Goal: Task Accomplishment & Management: Use online tool/utility

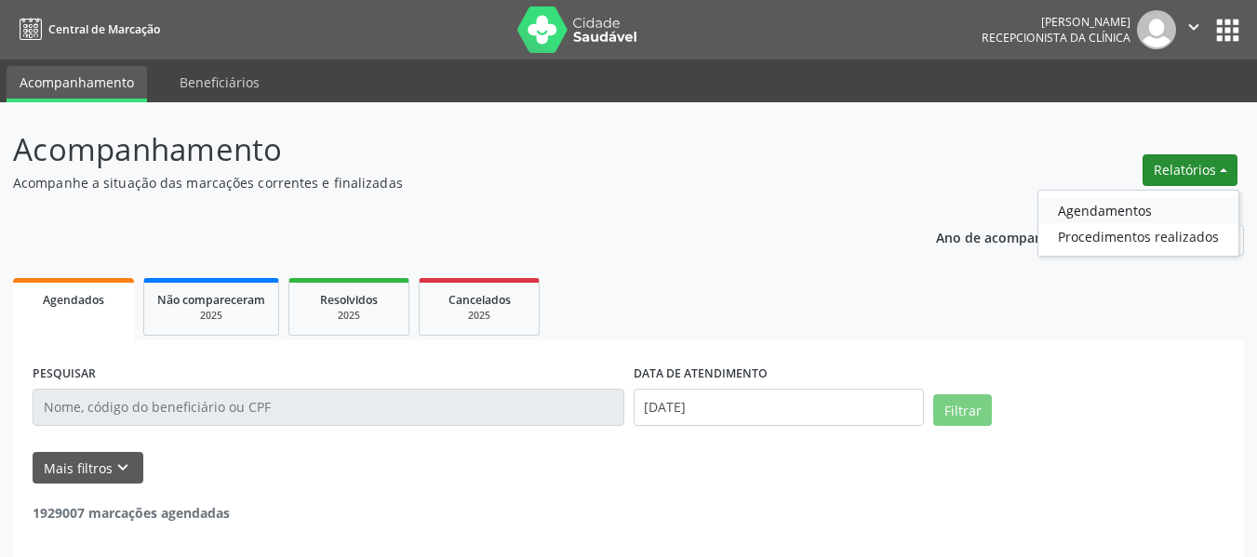
click at [1120, 210] on link "Agendamentos" at bounding box center [1138, 210] width 200 height 26
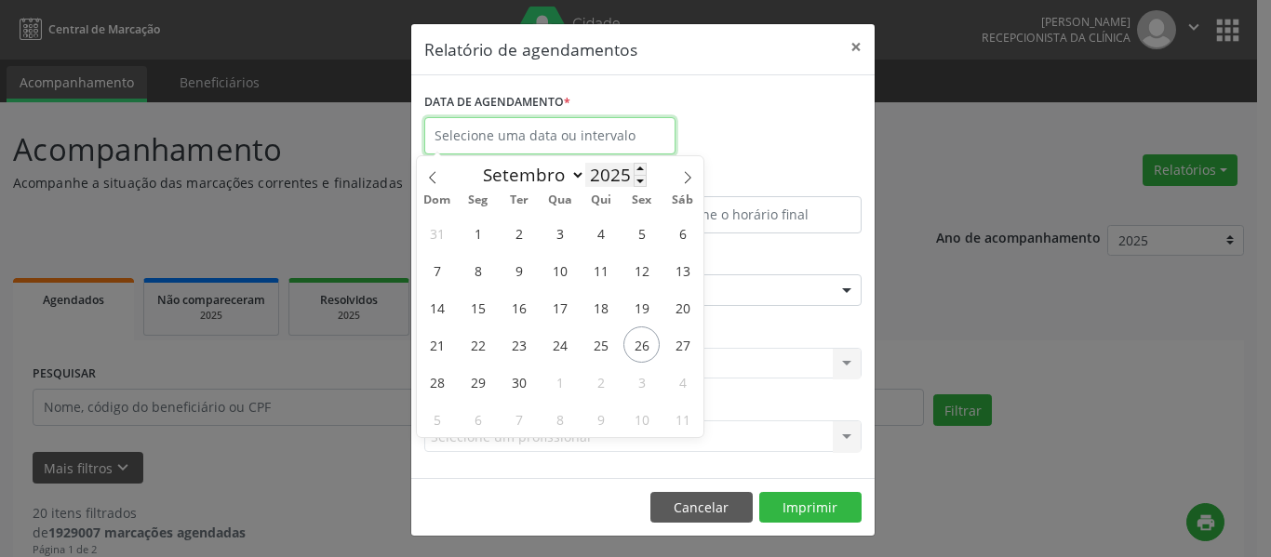
drag, startPoint x: 608, startPoint y: 133, endPoint x: 612, endPoint y: 168, distance: 35.6
click at [608, 133] on input "text" at bounding box center [549, 135] width 251 height 37
click at [643, 352] on span "26" at bounding box center [641, 345] width 36 height 36
type input "[DATE]"
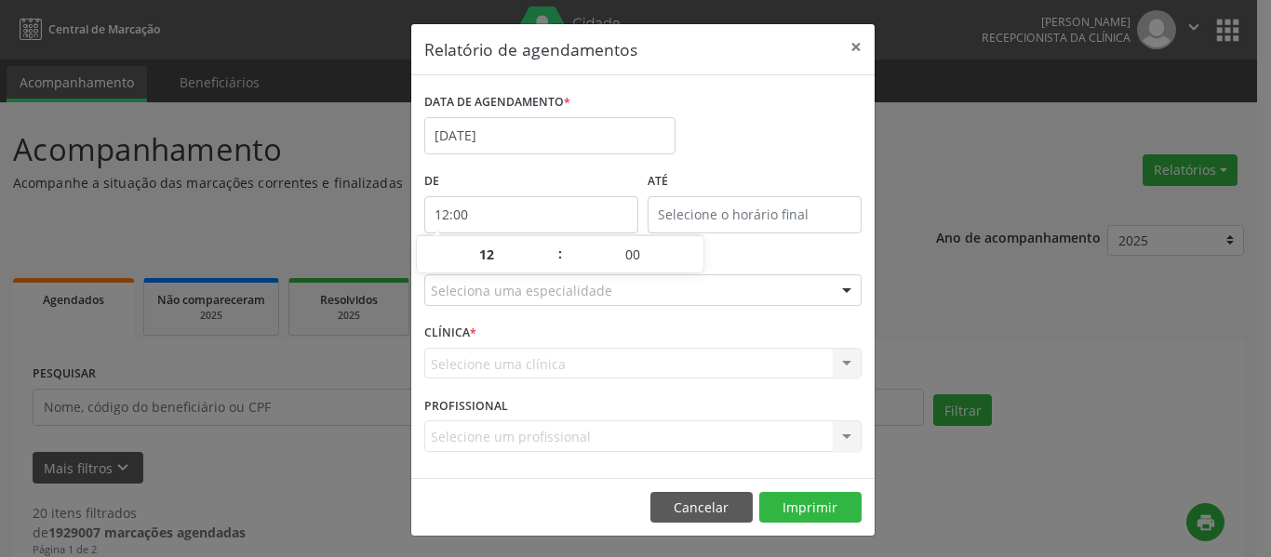
click at [535, 213] on input "12:00" at bounding box center [531, 214] width 214 height 37
click at [551, 261] on span at bounding box center [550, 264] width 13 height 19
type input "11:00"
type input "11"
click at [551, 261] on span at bounding box center [550, 264] width 13 height 19
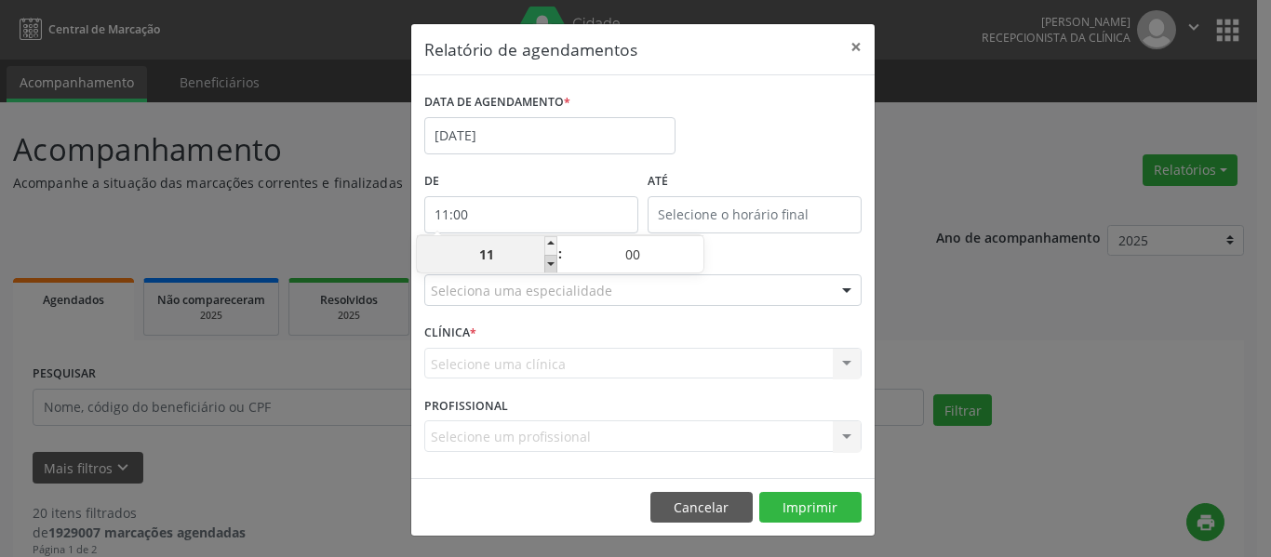
type input "10:00"
type input "10"
click at [551, 261] on span at bounding box center [550, 264] width 13 height 19
type input "09:00"
type input "09"
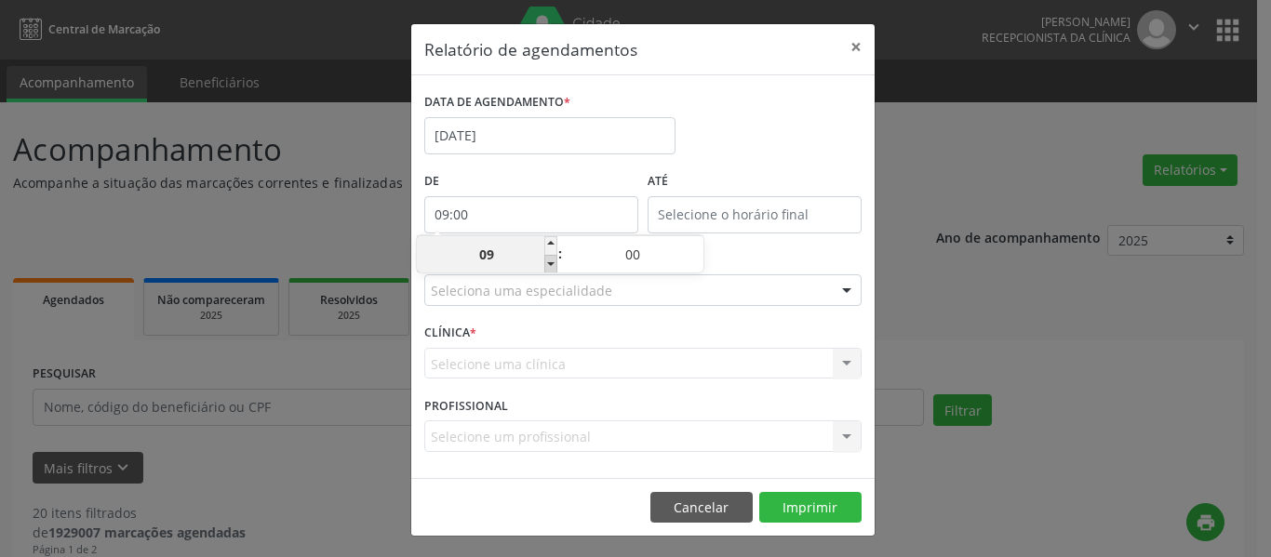
click at [551, 261] on span at bounding box center [550, 264] width 13 height 19
type input "08:00"
type input "08"
click at [716, 207] on input "12:00" at bounding box center [755, 214] width 214 height 37
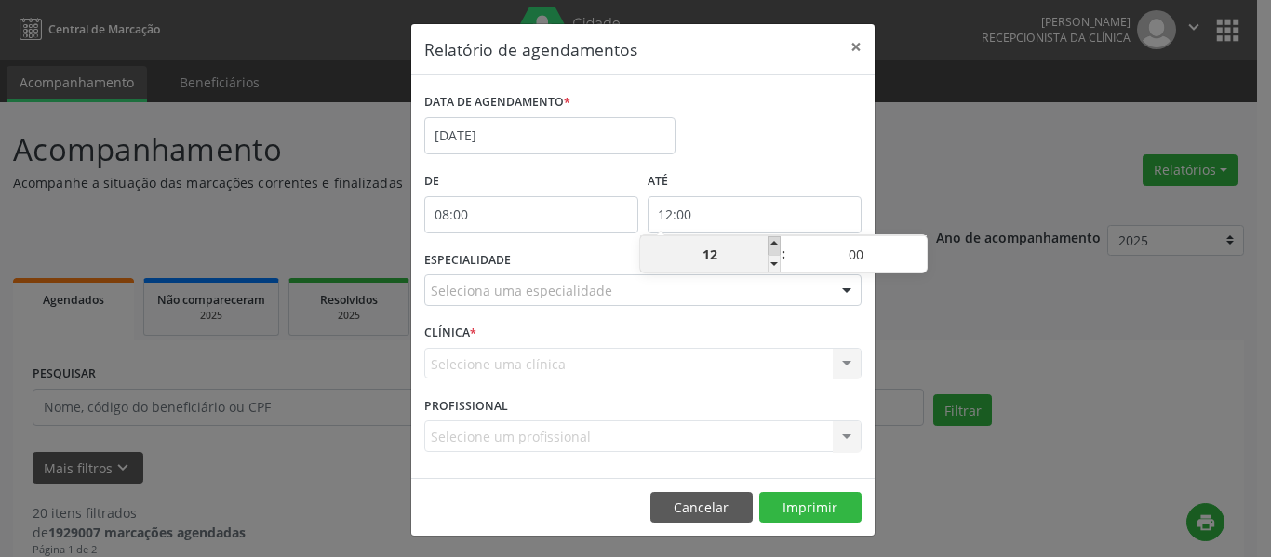
click at [776, 240] on span at bounding box center [774, 245] width 13 height 19
type input "13:00"
type input "13"
click at [774, 241] on span at bounding box center [774, 245] width 13 height 19
type input "14:00"
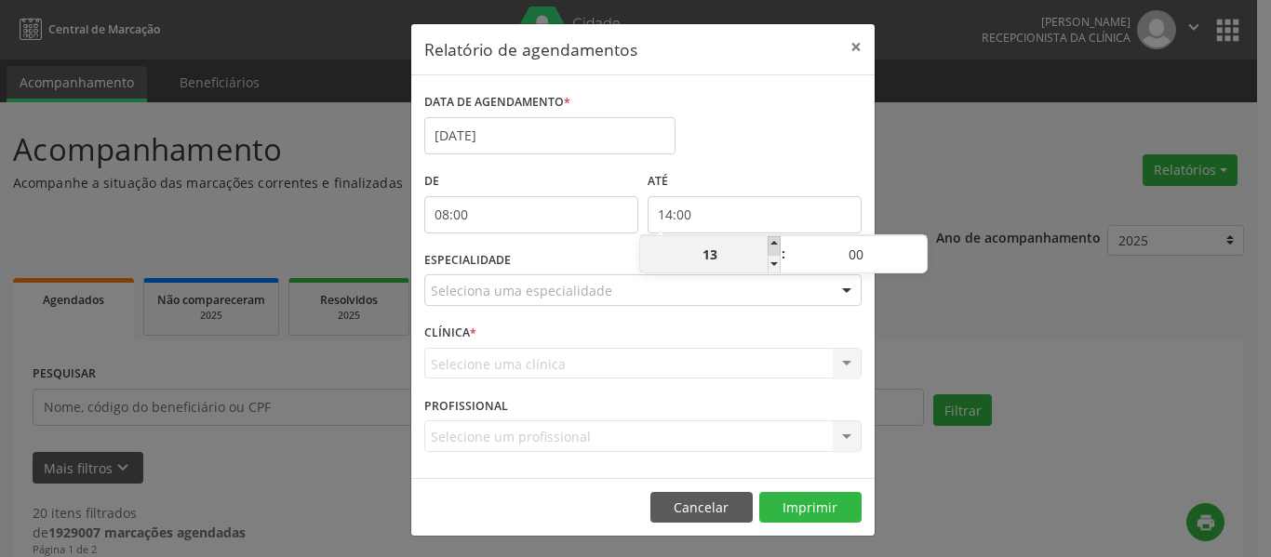
type input "14"
click at [777, 238] on span at bounding box center [774, 245] width 13 height 19
type input "15:00"
type input "15"
click at [777, 238] on span at bounding box center [774, 245] width 13 height 19
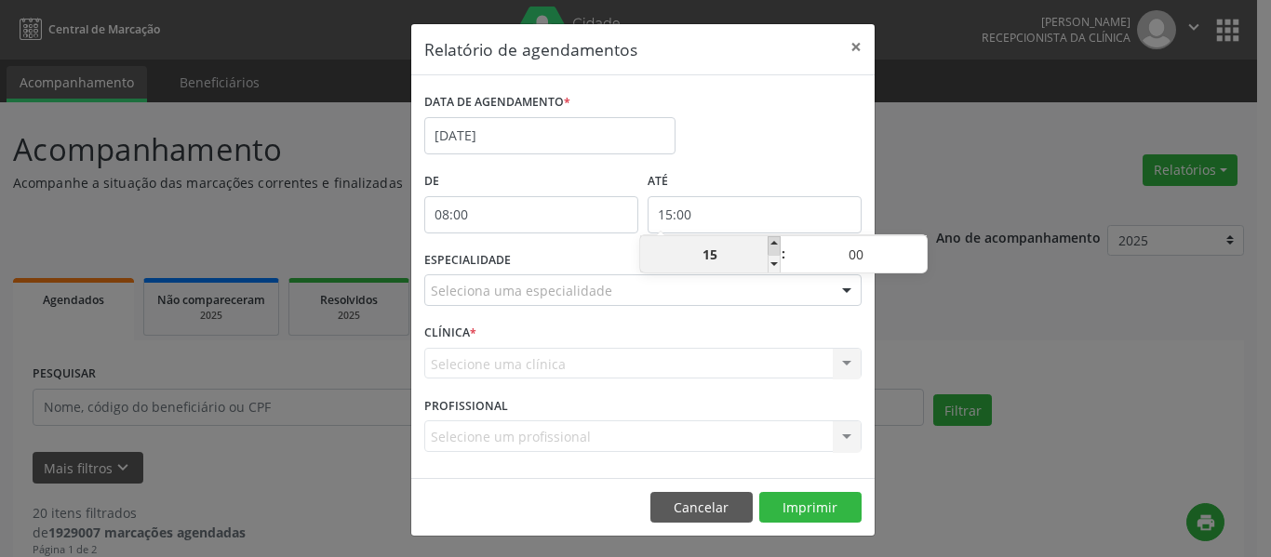
type input "16:00"
type input "16"
click at [775, 238] on span at bounding box center [774, 245] width 13 height 19
type input "17:00"
type input "17"
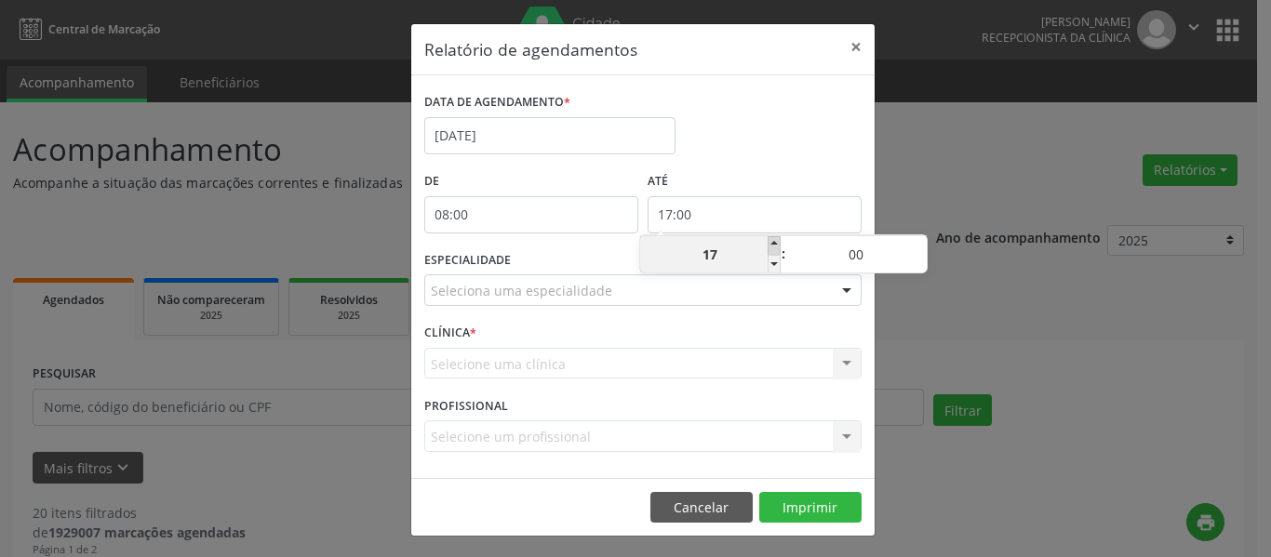
click at [769, 242] on span at bounding box center [774, 245] width 13 height 19
type input "18:00"
type input "18"
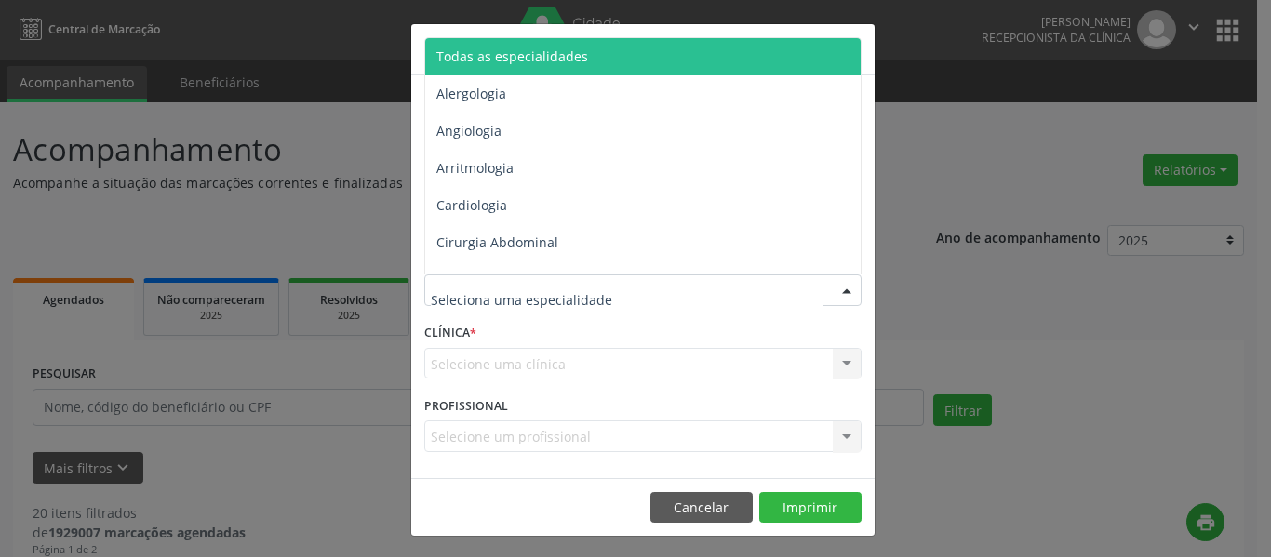
click at [715, 288] on div at bounding box center [642, 290] width 437 height 32
click at [601, 66] on span "Todas as especialidades" at bounding box center [644, 56] width 438 height 37
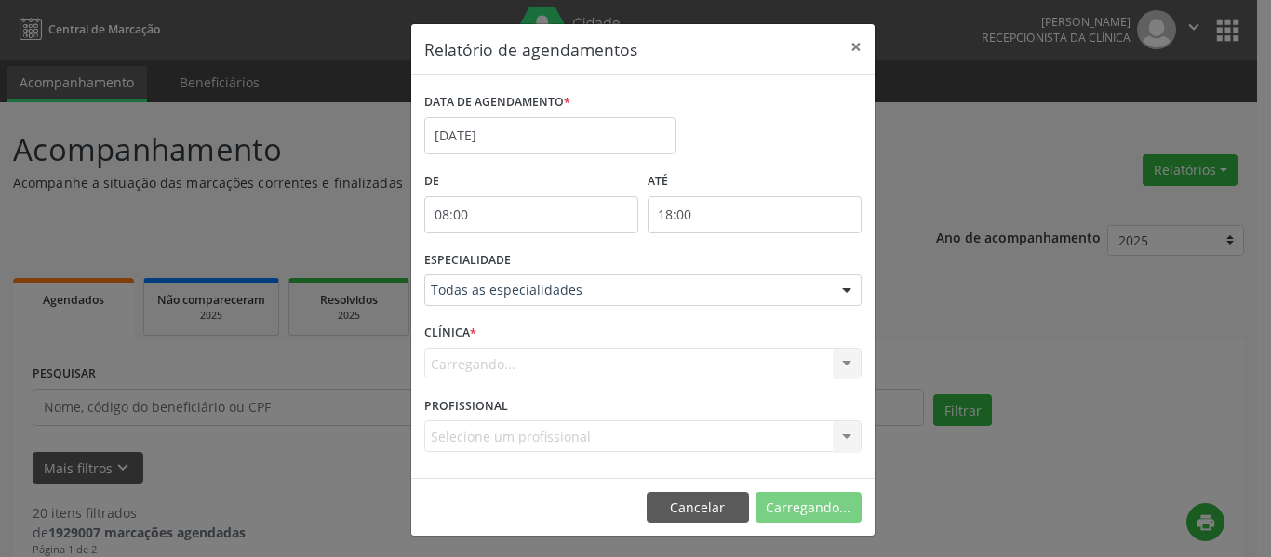
scroll to position [3, 0]
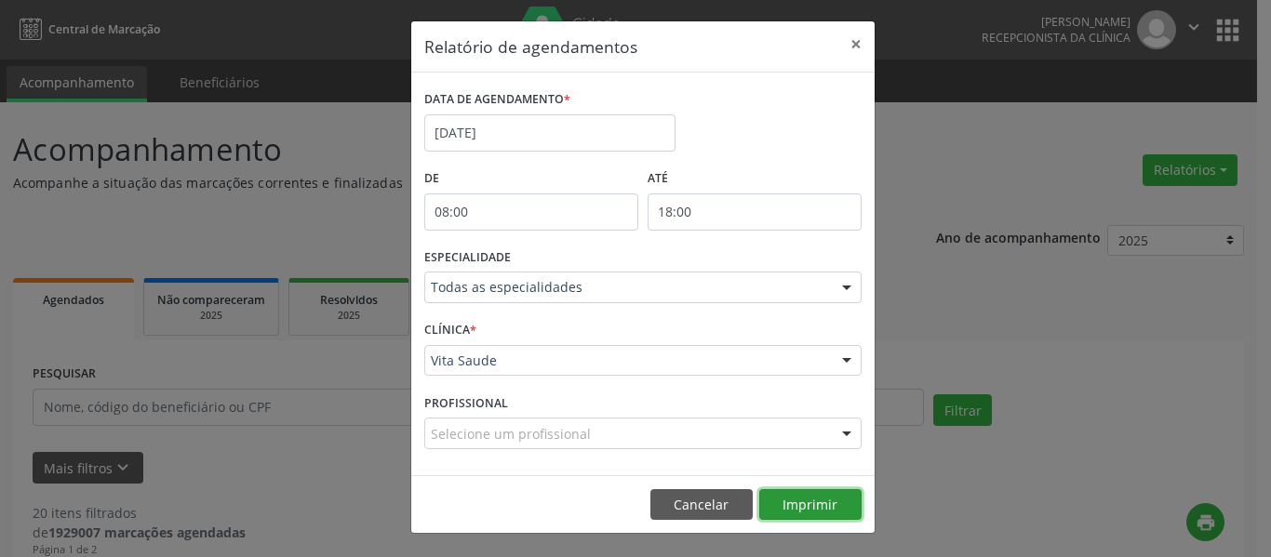
click at [806, 503] on button "Imprimir" at bounding box center [810, 505] width 102 height 32
